Goal: Transaction & Acquisition: Download file/media

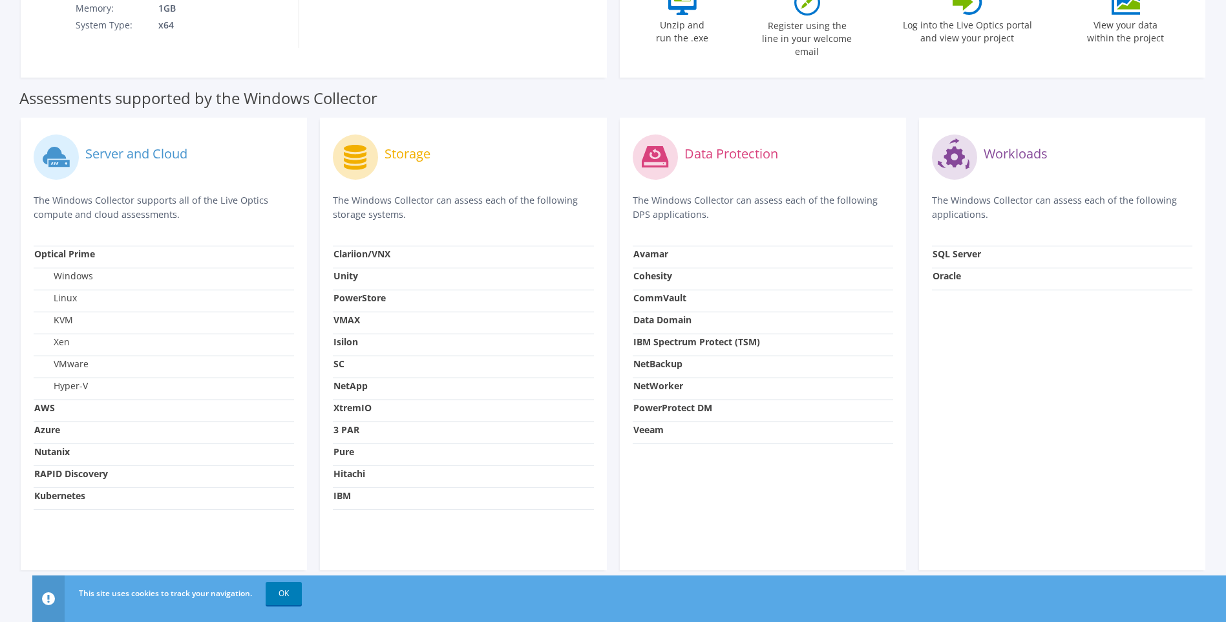
scroll to position [339, 0]
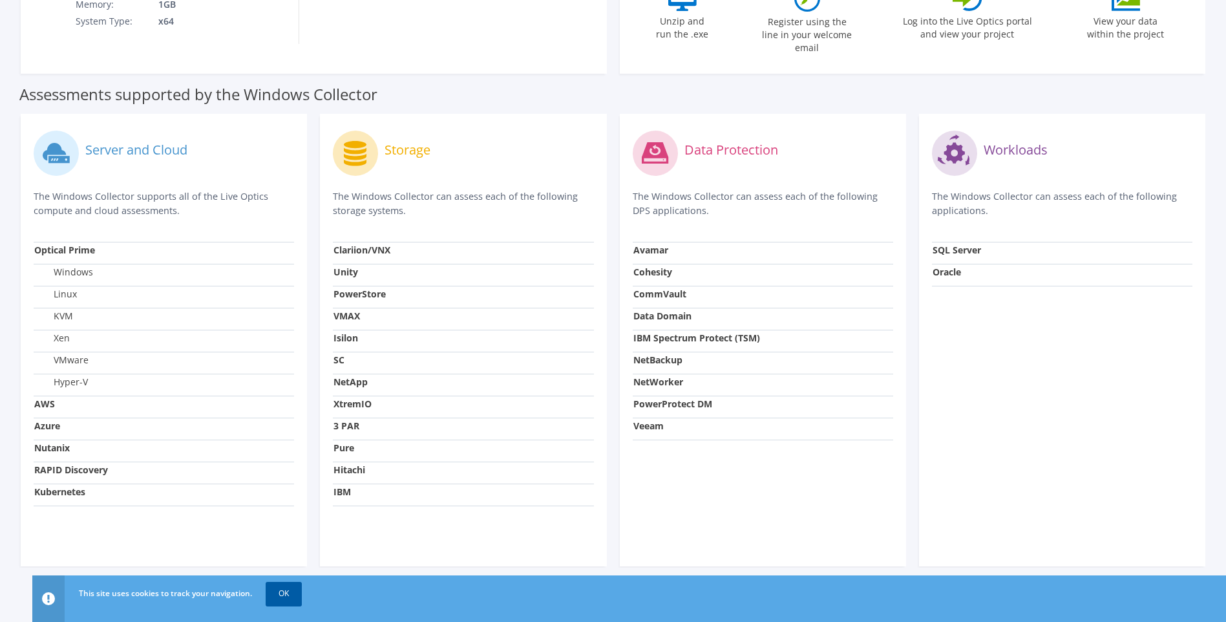
click at [284, 596] on link "OK" at bounding box center [284, 592] width 36 height 23
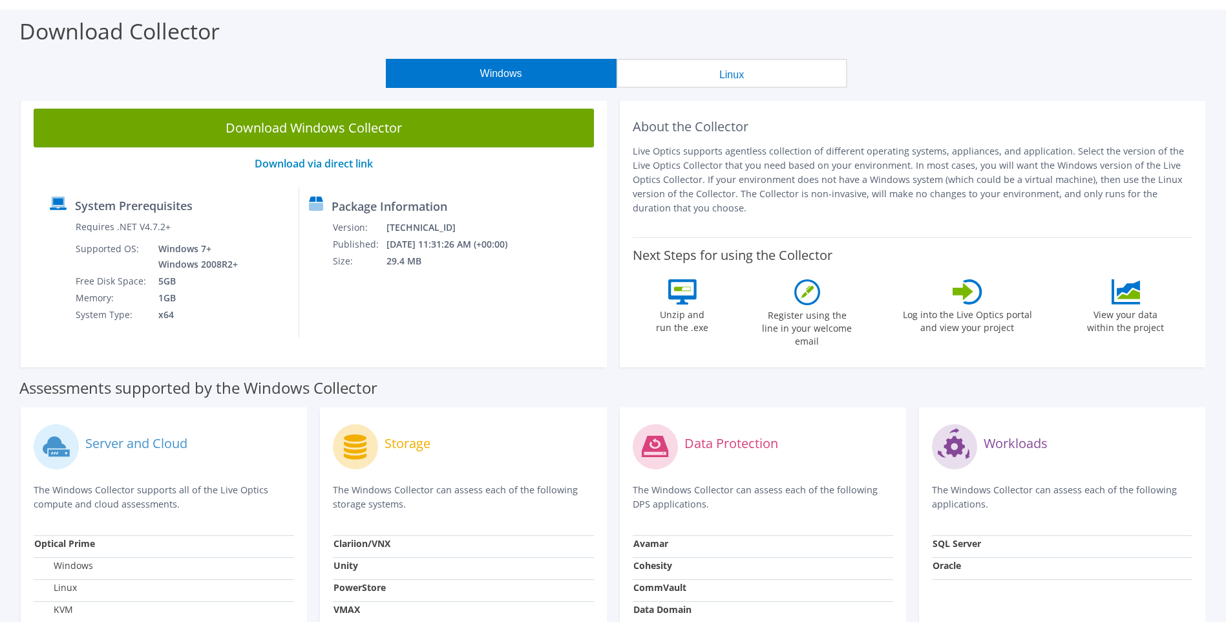
scroll to position [0, 0]
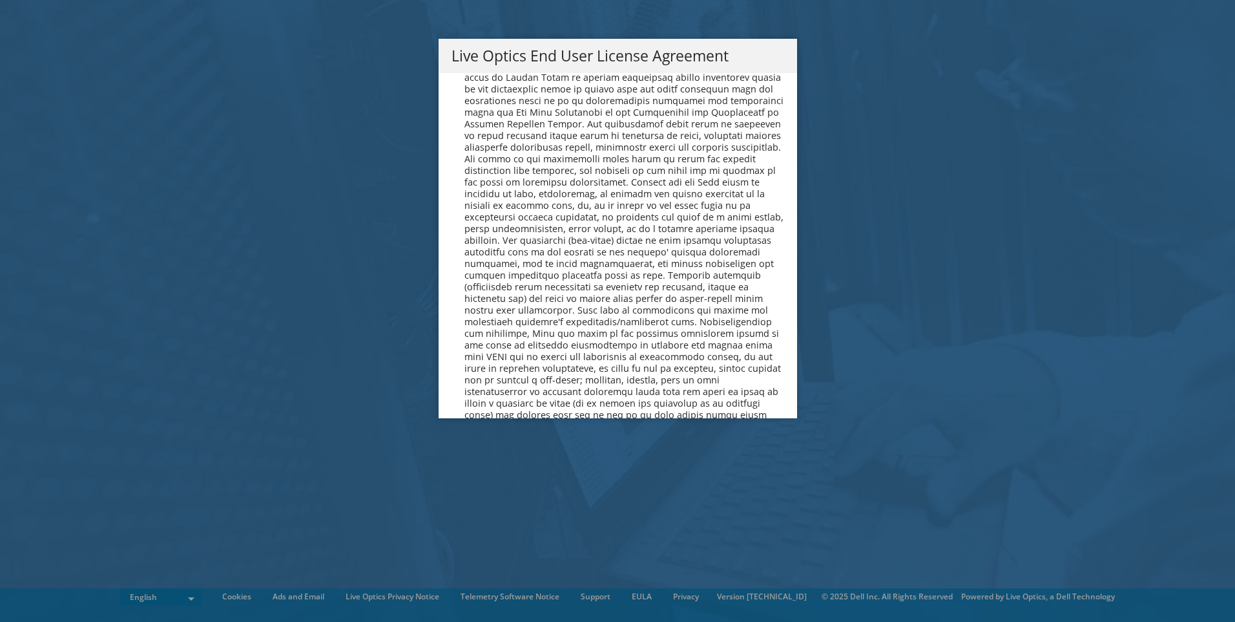
scroll to position [4885, 0]
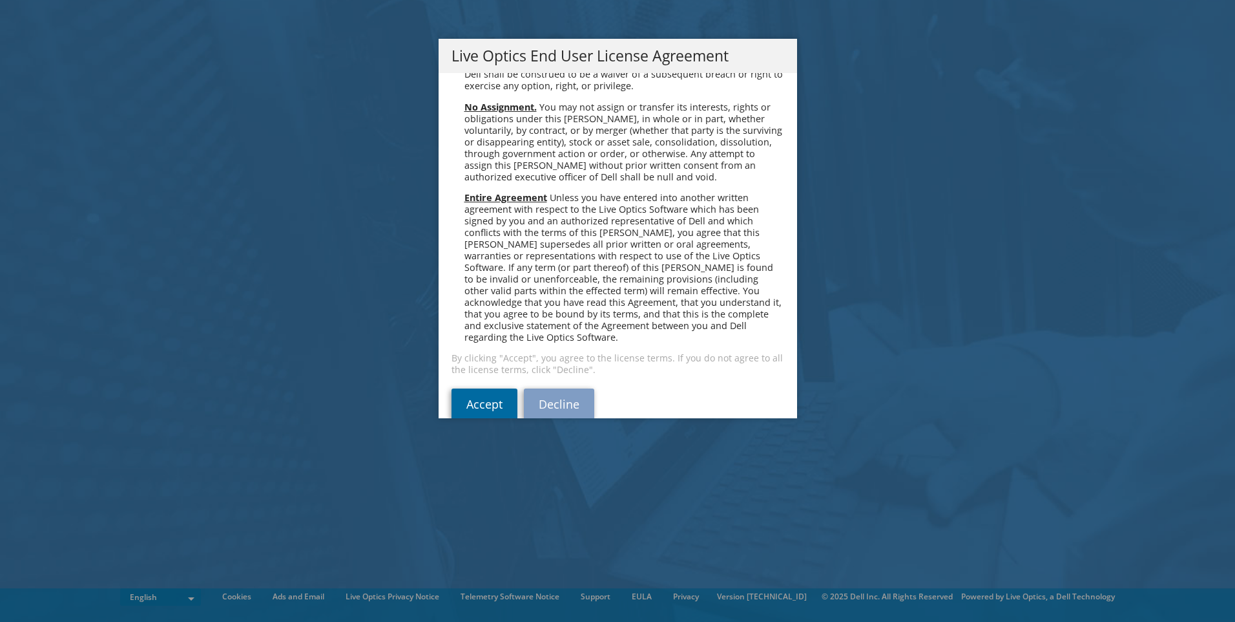
click at [475, 388] on link "Accept" at bounding box center [485, 403] width 66 height 31
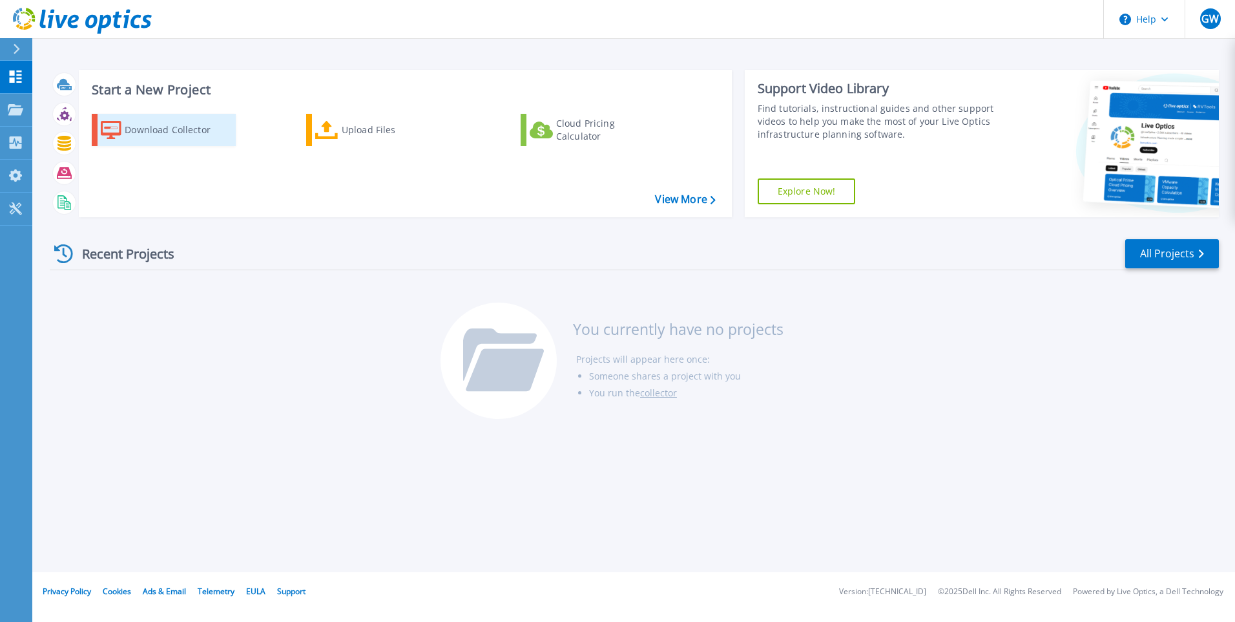
click at [141, 132] on div "Download Collector" at bounding box center [176, 130] width 103 height 26
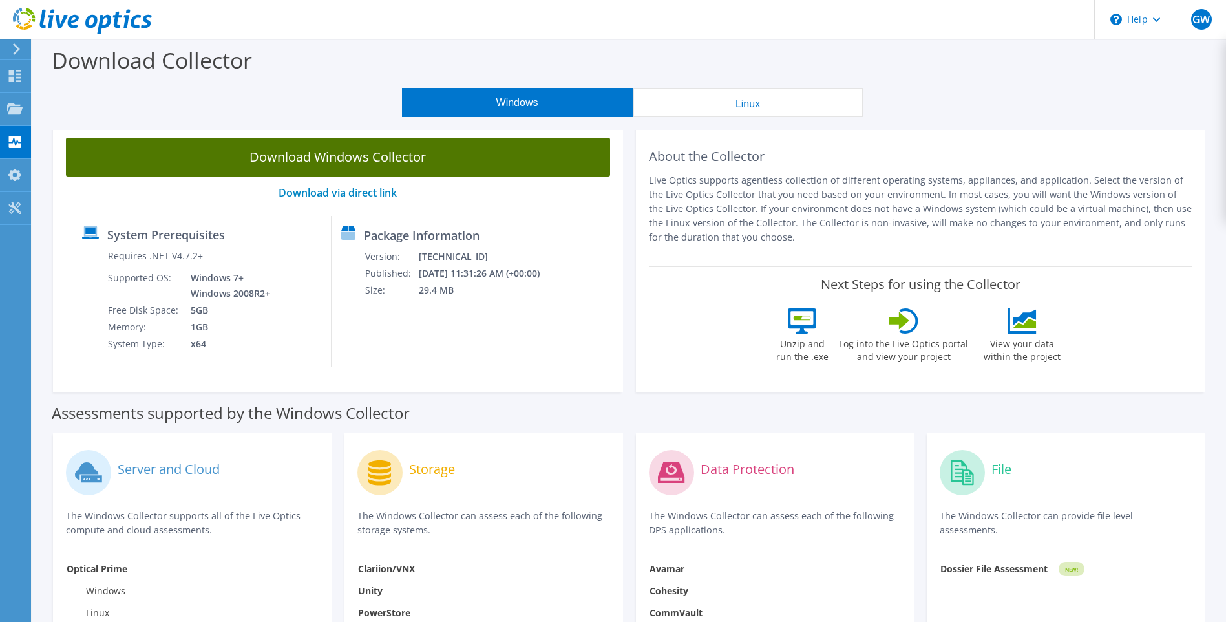
click at [342, 160] on link "Download Windows Collector" at bounding box center [338, 157] width 544 height 39
